Goal: Task Accomplishment & Management: Use online tool/utility

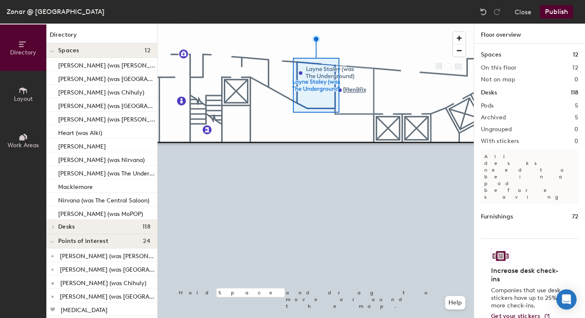
click at [50, 50] on icon at bounding box center [52, 51] width 4 height 3
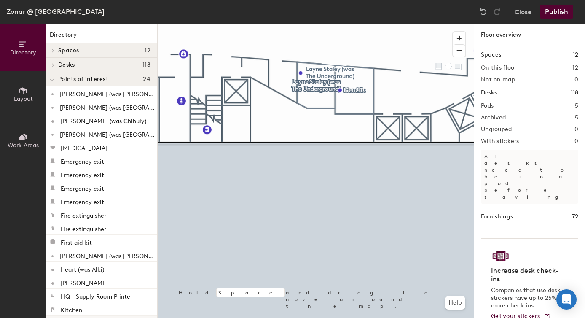
scroll to position [42, 0]
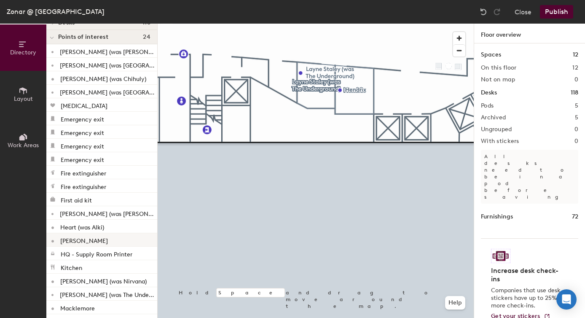
click at [73, 240] on p "[PERSON_NAME]" at bounding box center [84, 240] width 48 height 10
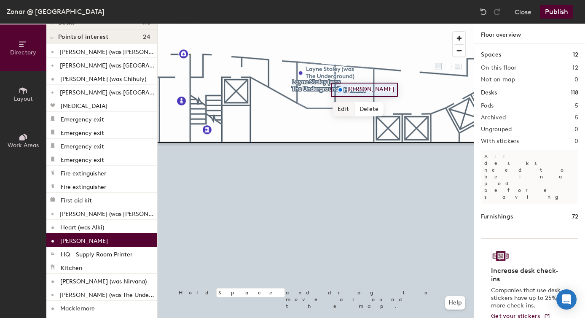
click at [343, 110] on span "Edit" at bounding box center [343, 109] width 22 height 14
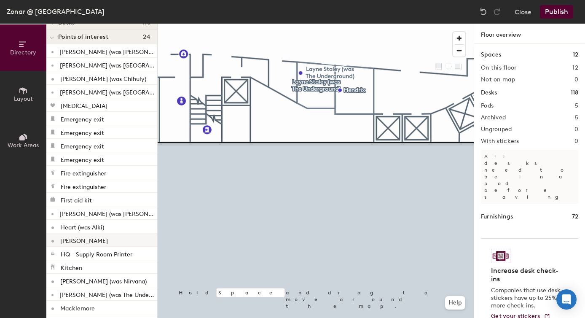
click at [73, 236] on p "[PERSON_NAME]" at bounding box center [84, 240] width 48 height 10
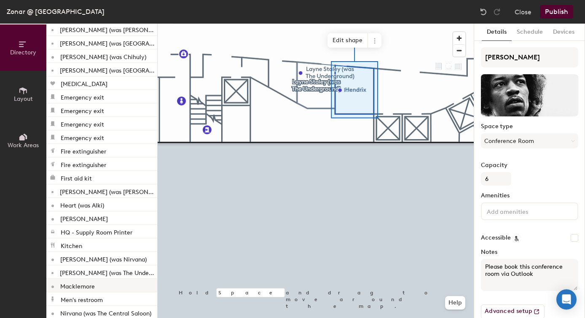
scroll to position [261, 0]
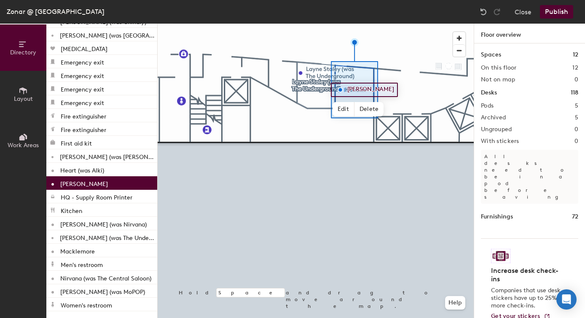
click at [73, 182] on p "[PERSON_NAME]" at bounding box center [84, 183] width 48 height 10
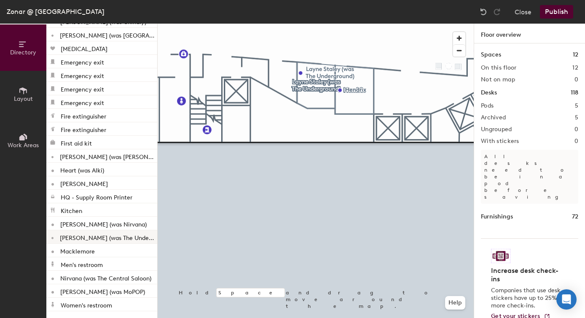
click at [112, 236] on p "[PERSON_NAME] (was The Underground)" at bounding box center [108, 237] width 96 height 10
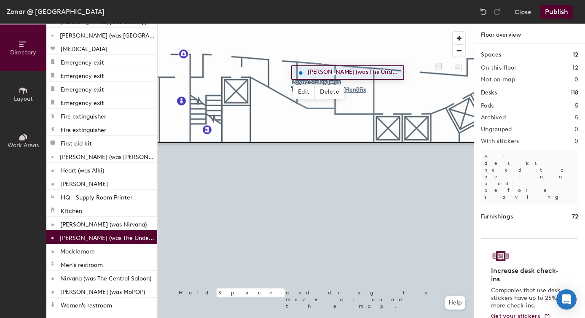
click at [28, 83] on button "Layout" at bounding box center [23, 94] width 46 height 46
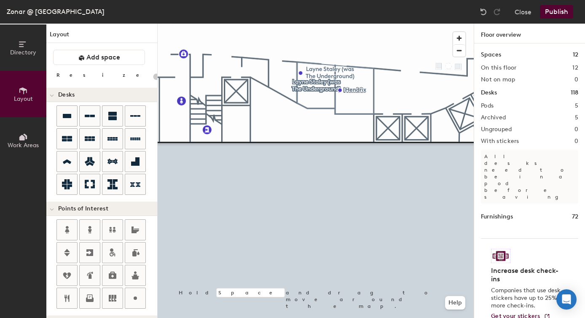
scroll to position [0, 0]
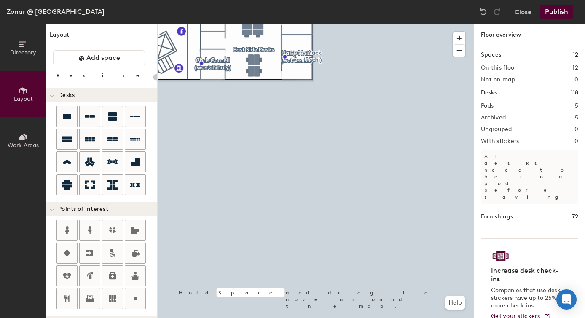
click at [548, 8] on button "Publish" at bounding box center [556, 11] width 33 height 13
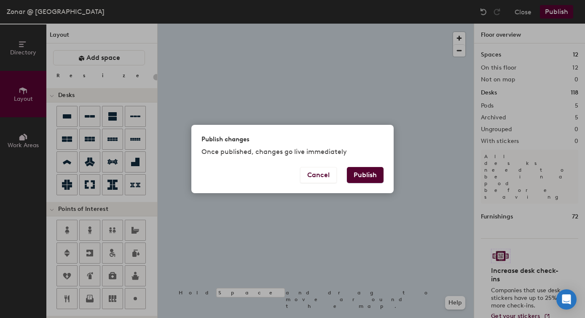
click at [365, 179] on button "Publish" at bounding box center [365, 175] width 37 height 16
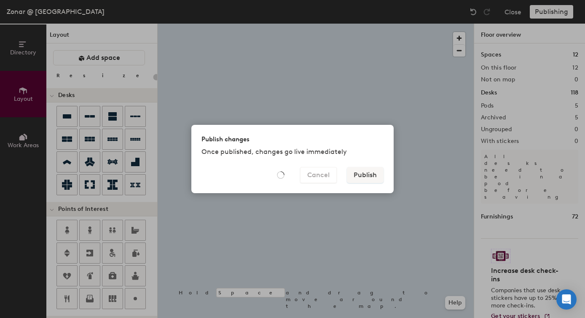
type input "20"
